Goal: Transaction & Acquisition: Purchase product/service

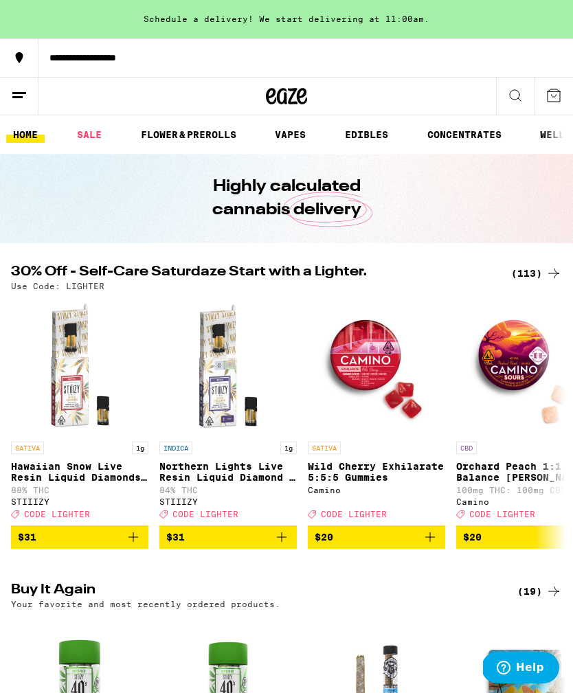
click at [533, 268] on div "(113)" at bounding box center [536, 273] width 51 height 16
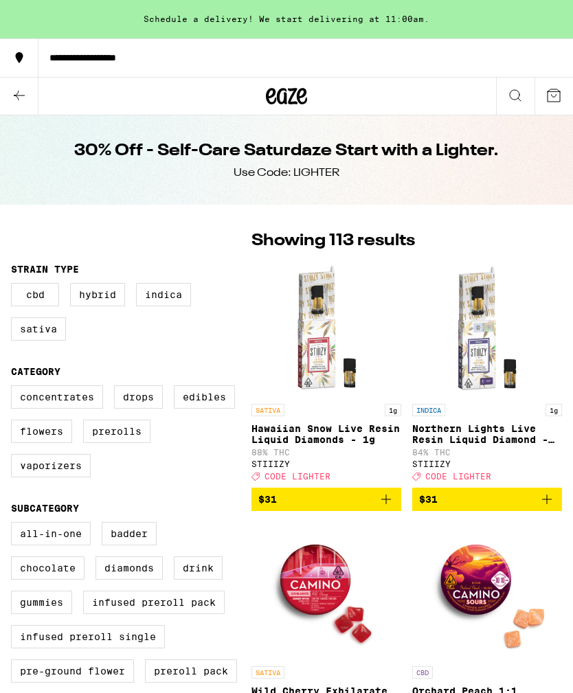
click at [521, 272] on img "Open page for Northern Lights Live Resin Liquid Diamond - 1g from STIIIZY" at bounding box center [486, 328] width 137 height 137
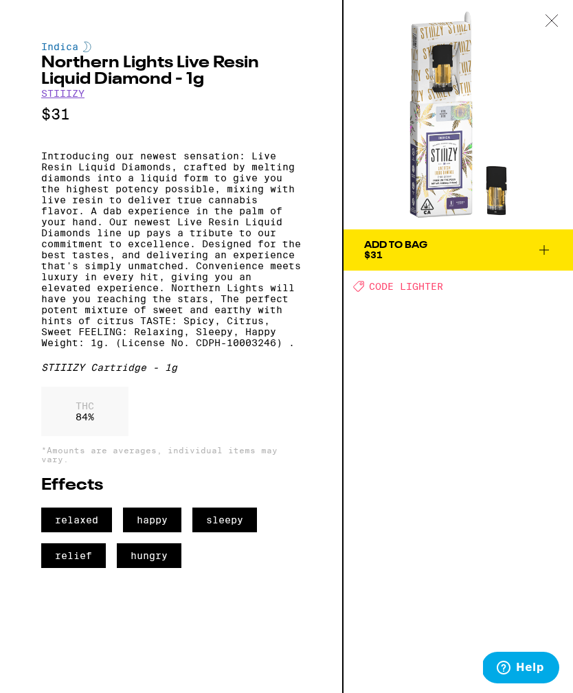
click at [555, 13] on div at bounding box center [551, 21] width 43 height 43
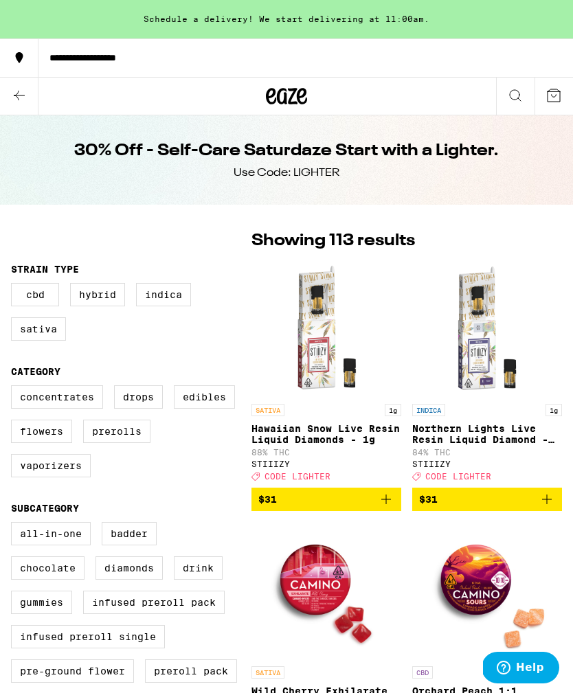
click at [187, 614] on label "Infused Preroll Pack" at bounding box center [153, 602] width 141 height 23
click at [14, 525] on input "Infused Preroll Pack" at bounding box center [14, 524] width 1 height 1
checkbox input "true"
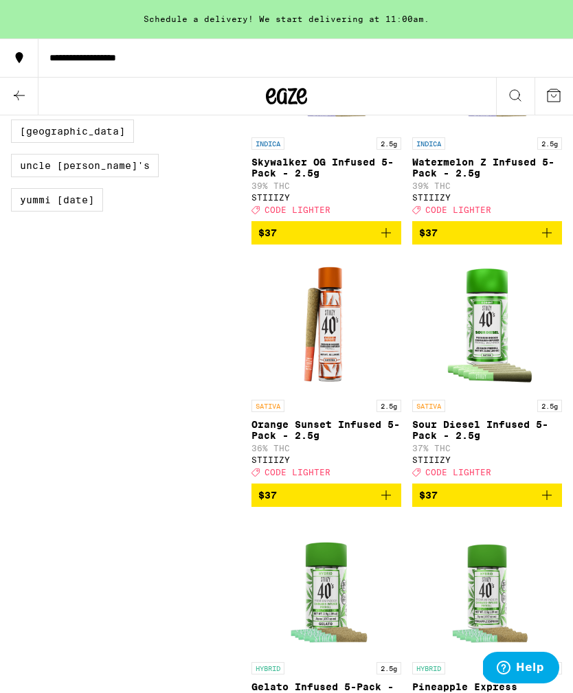
scroll to position [1053, 0]
